Goal: Information Seeking & Learning: Learn about a topic

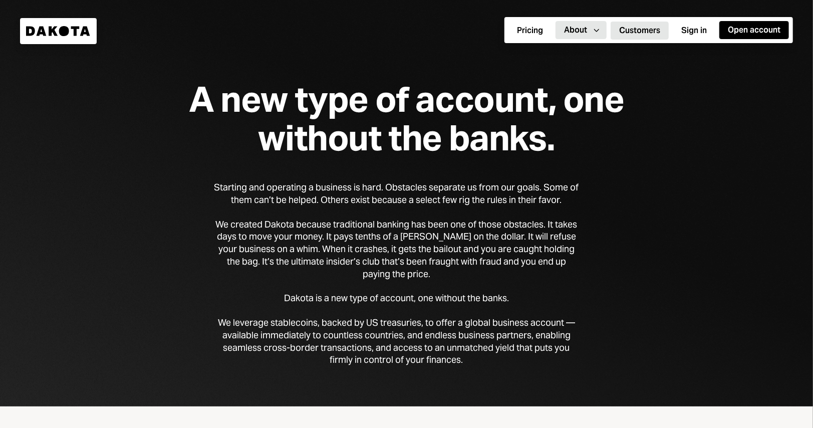
click at [648, 33] on button "Customers" at bounding box center [640, 31] width 58 height 18
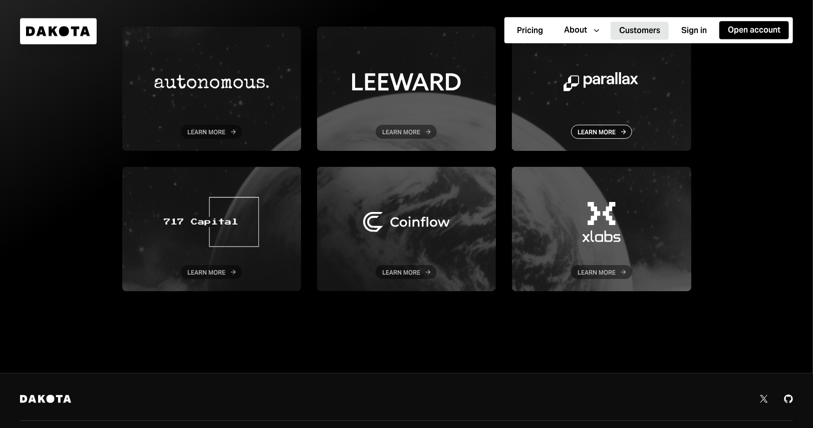
scroll to position [160, 0]
click at [589, 132] on div at bounding box center [601, 88] width 179 height 124
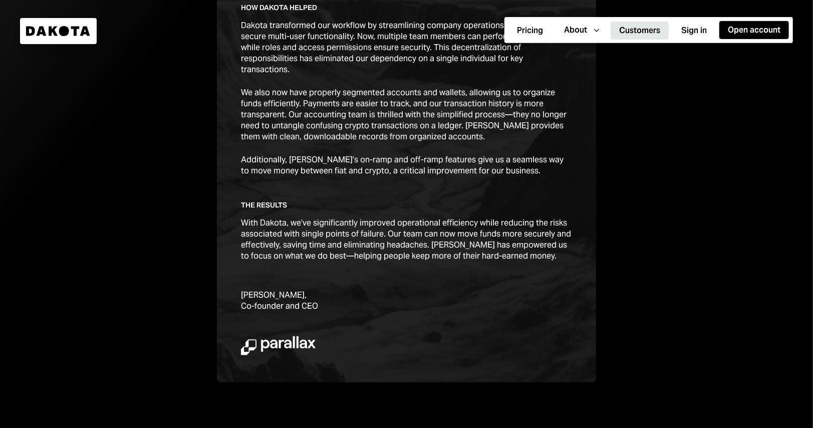
scroll to position [561, 0]
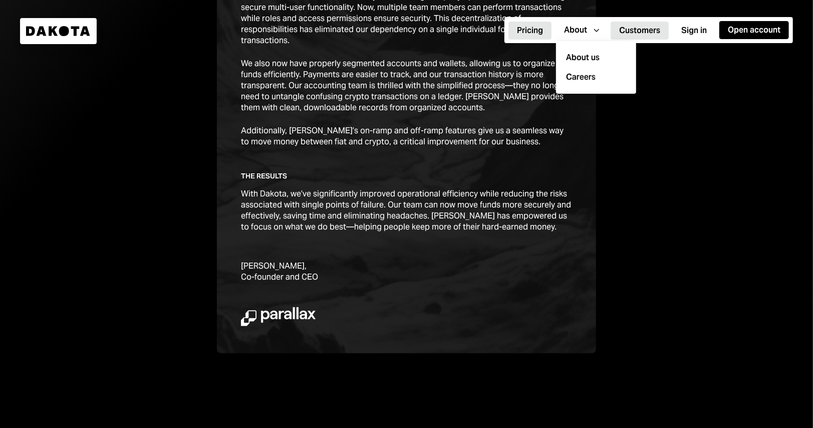
click at [532, 31] on button "Pricing" at bounding box center [529, 31] width 43 height 18
